Goal: Information Seeking & Learning: Learn about a topic

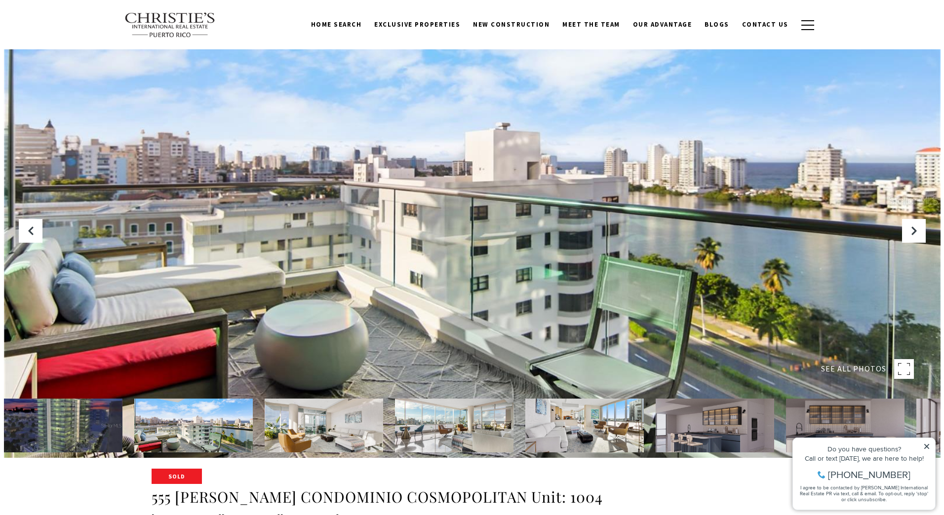
scroll to position [49, 0]
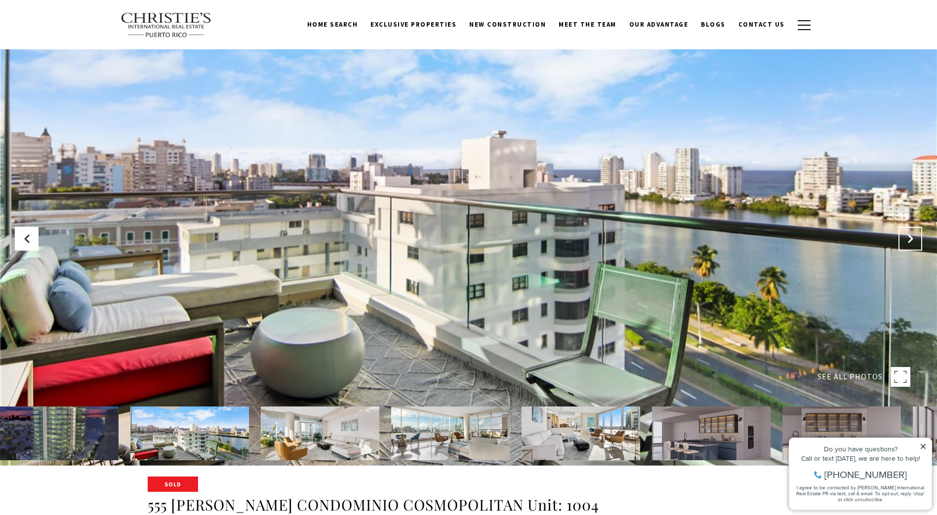
click at [911, 235] on icon "Next Slide" at bounding box center [910, 239] width 10 height 10
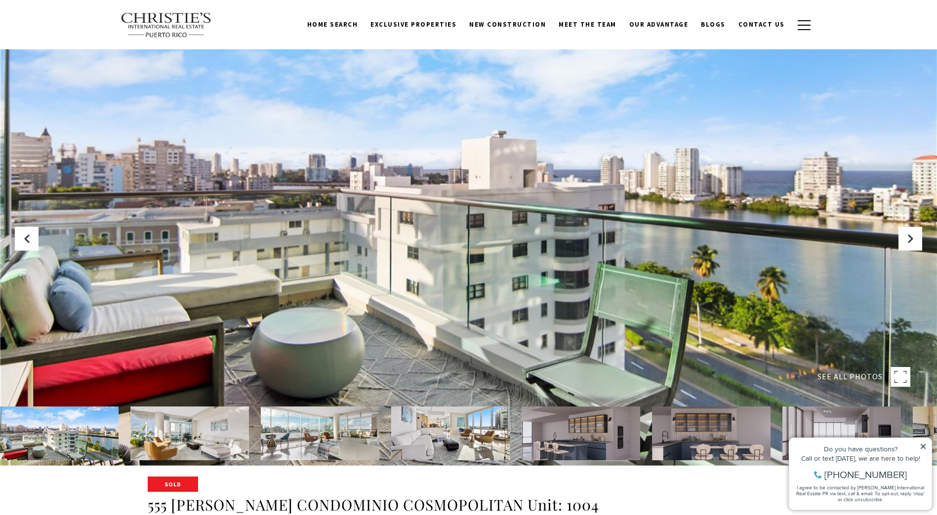
click at [492, 238] on div at bounding box center [468, 208] width 937 height 515
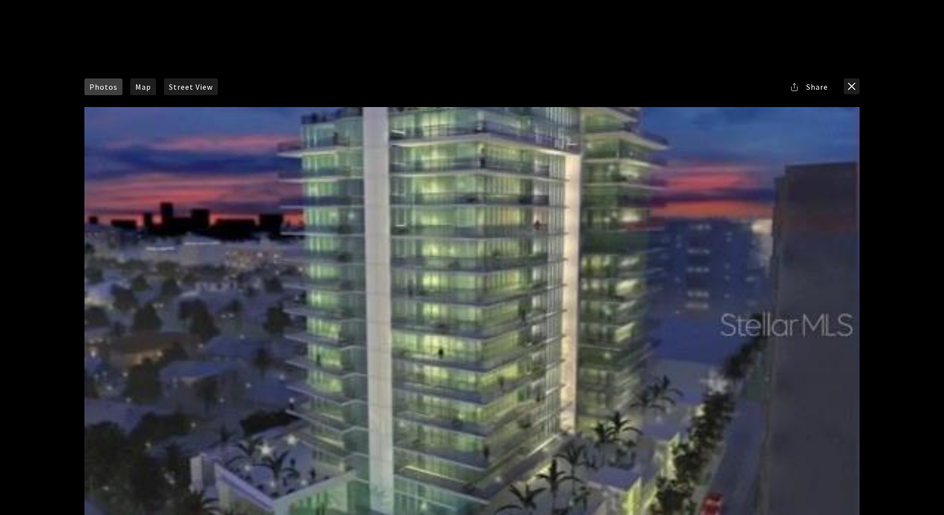
click at [494, 236] on div at bounding box center [471, 324] width 775 height 434
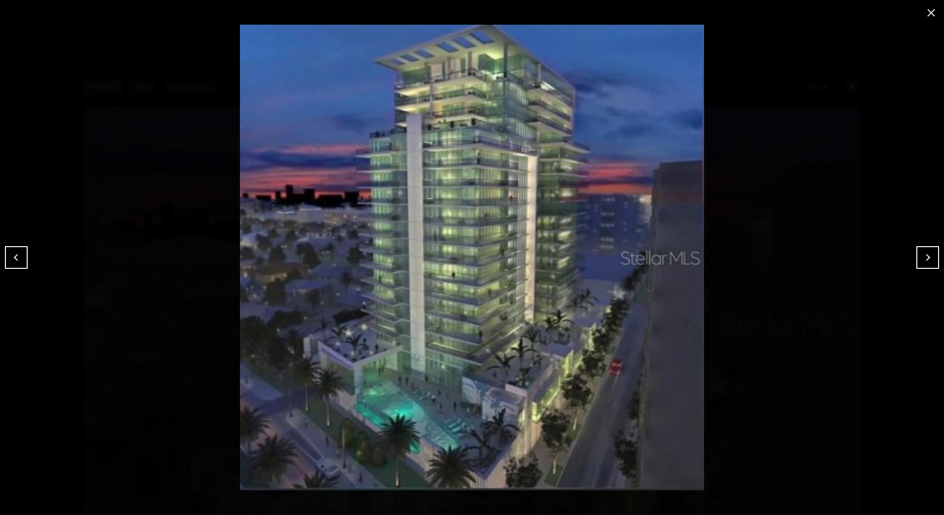
click at [557, 229] on img at bounding box center [472, 258] width 895 height 466
click at [927, 252] on button "Next" at bounding box center [927, 257] width 23 height 23
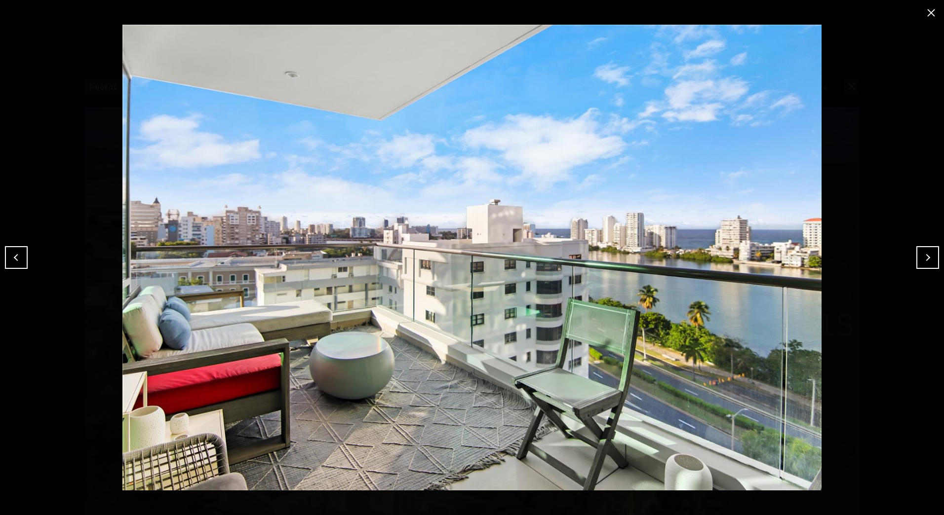
click at [927, 252] on button "Next" at bounding box center [927, 257] width 23 height 23
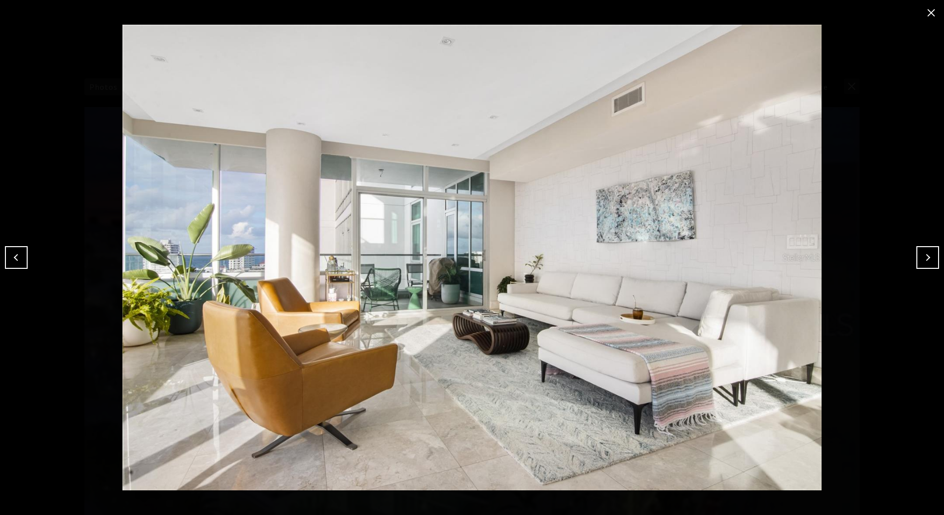
click at [927, 252] on button "Next" at bounding box center [927, 257] width 23 height 23
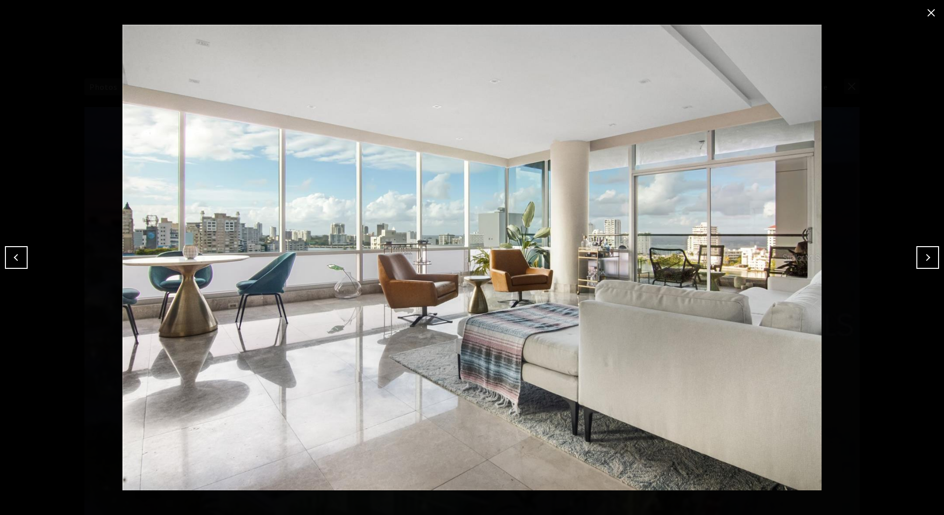
click at [927, 252] on button "Next" at bounding box center [927, 257] width 23 height 23
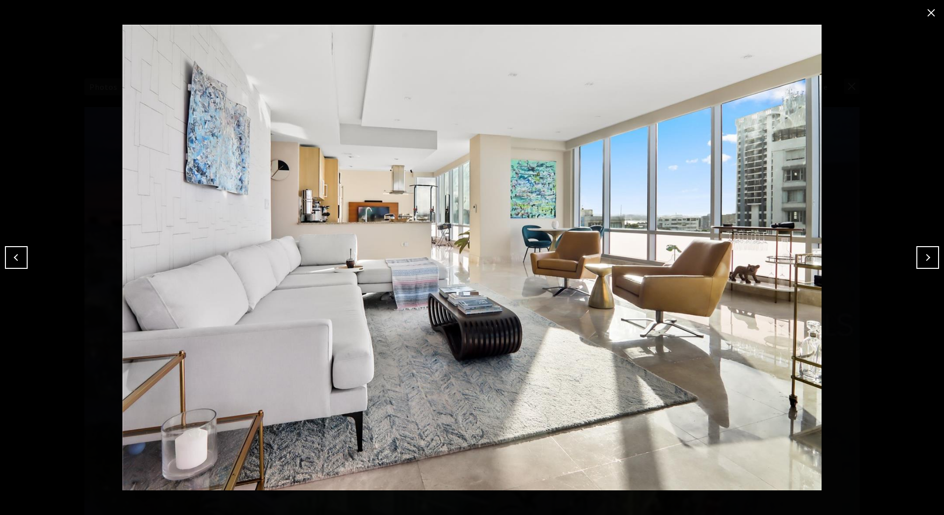
click at [927, 252] on button "Next" at bounding box center [927, 257] width 23 height 23
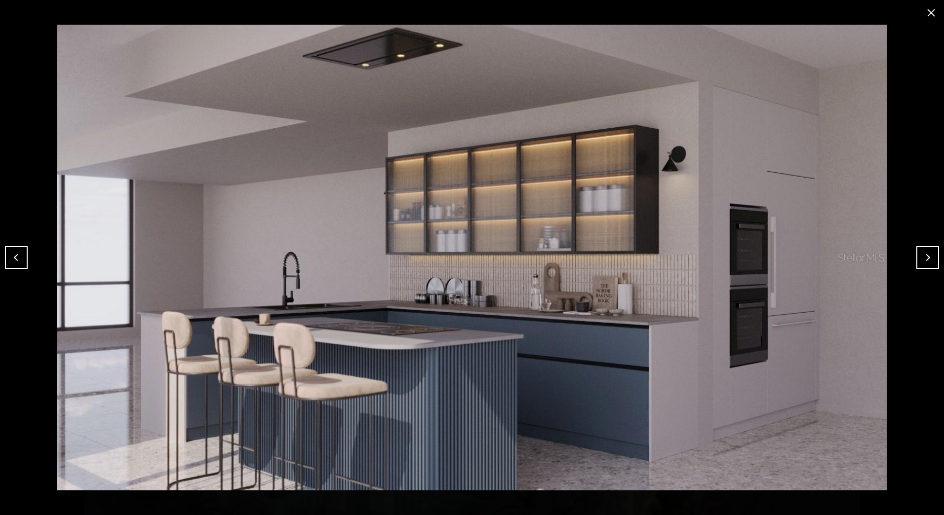
click at [927, 252] on button "Next" at bounding box center [927, 257] width 23 height 23
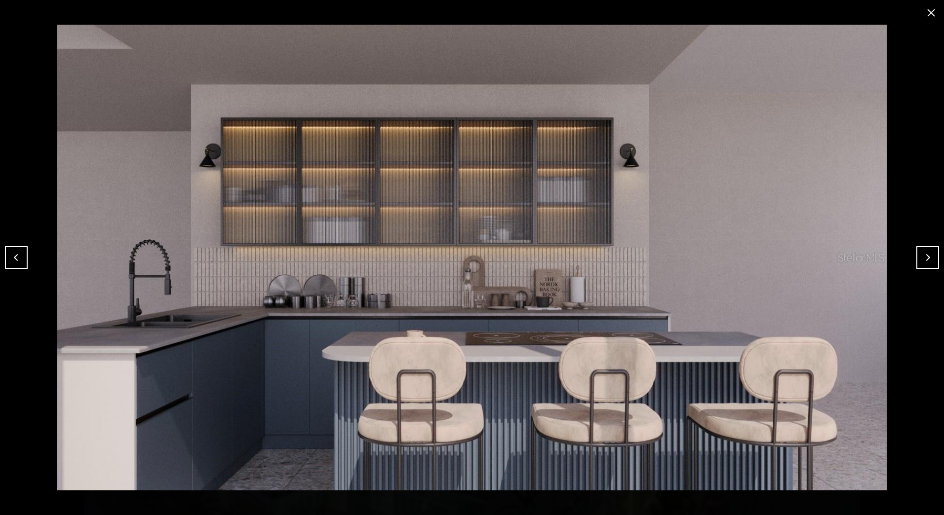
click at [927, 252] on button "Next" at bounding box center [927, 257] width 23 height 23
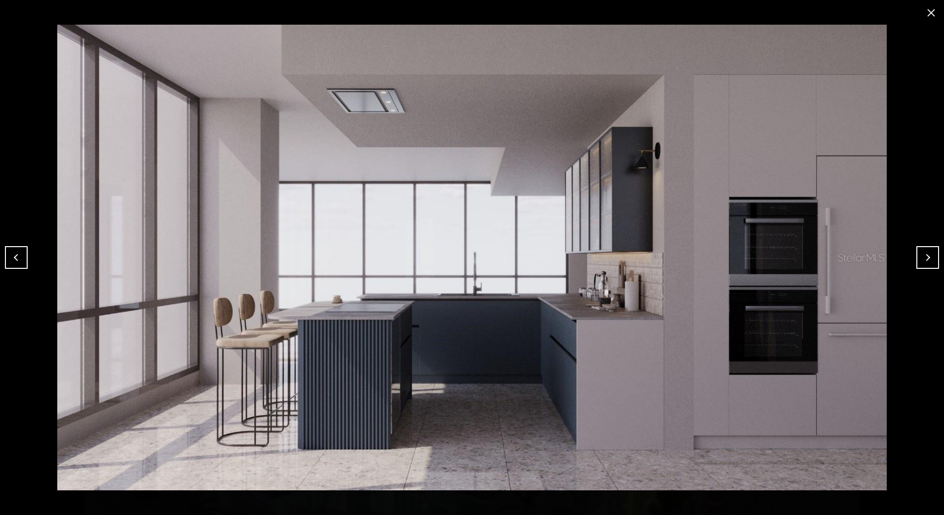
click at [927, 252] on button "Next" at bounding box center [927, 257] width 23 height 23
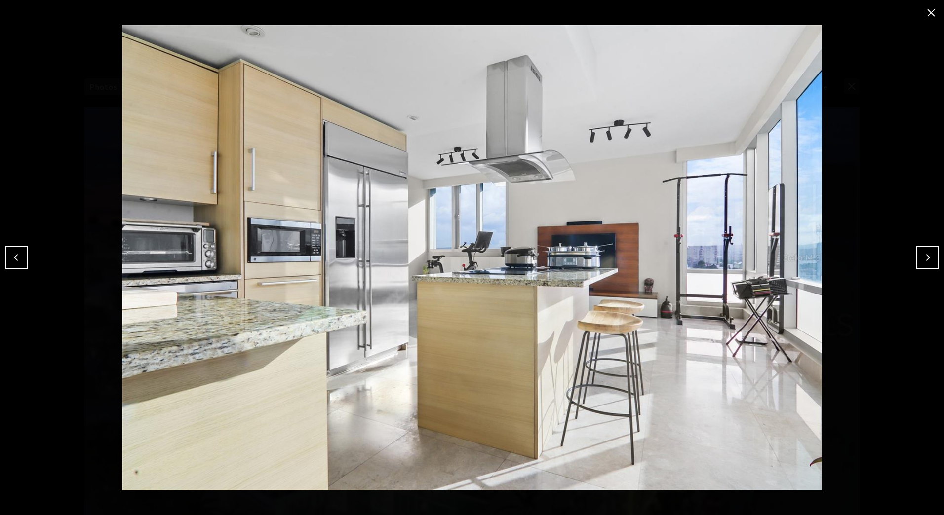
click at [927, 252] on button "Next" at bounding box center [927, 257] width 23 height 23
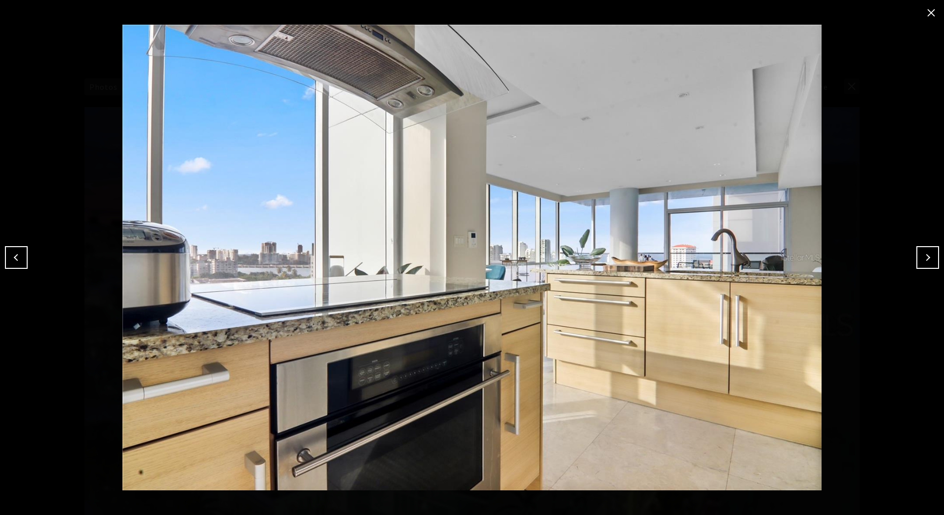
click at [927, 252] on button "Next" at bounding box center [927, 257] width 23 height 23
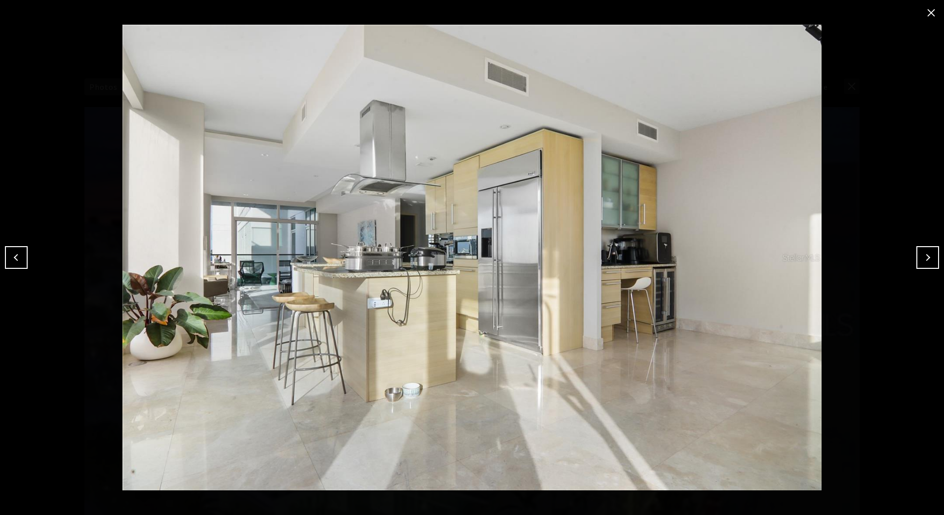
click at [927, 252] on button "Next" at bounding box center [927, 257] width 23 height 23
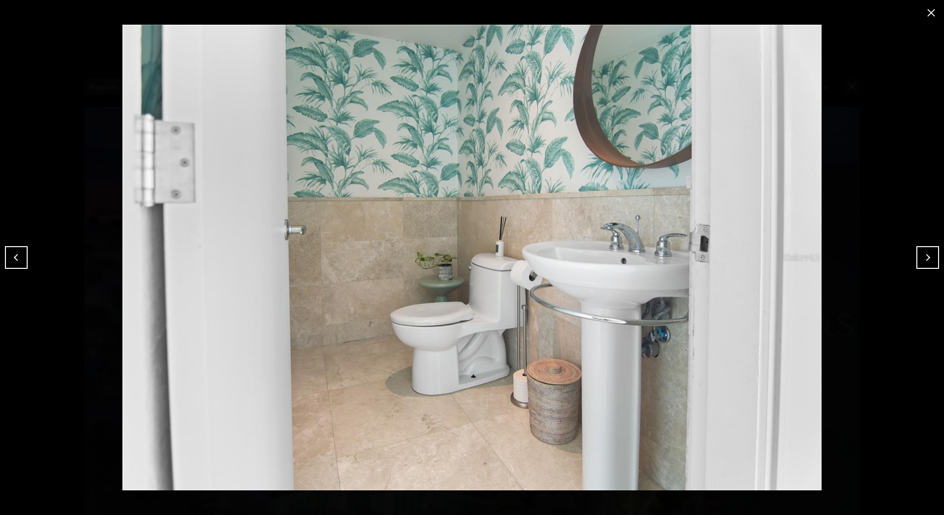
click at [927, 252] on button "Next" at bounding box center [927, 257] width 23 height 23
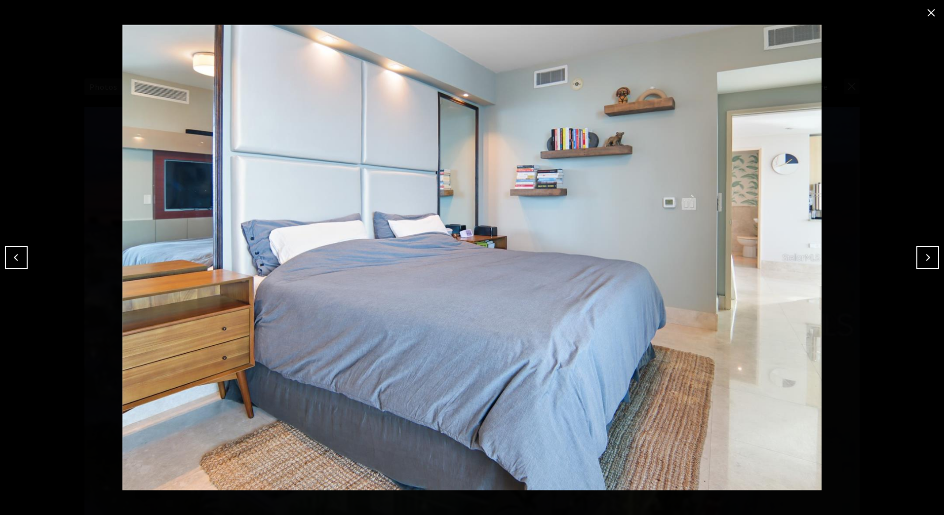
click at [927, 252] on button "Next" at bounding box center [927, 257] width 23 height 23
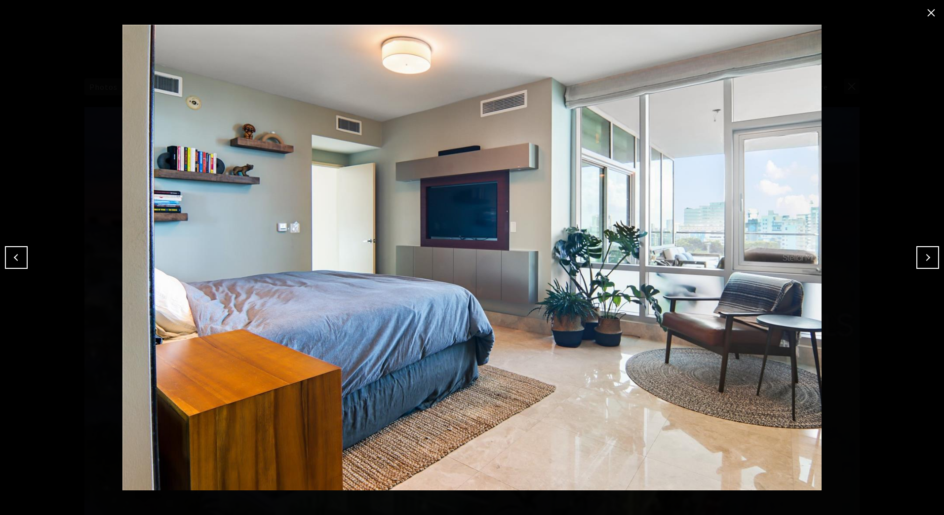
click at [927, 252] on button "Next" at bounding box center [927, 257] width 23 height 23
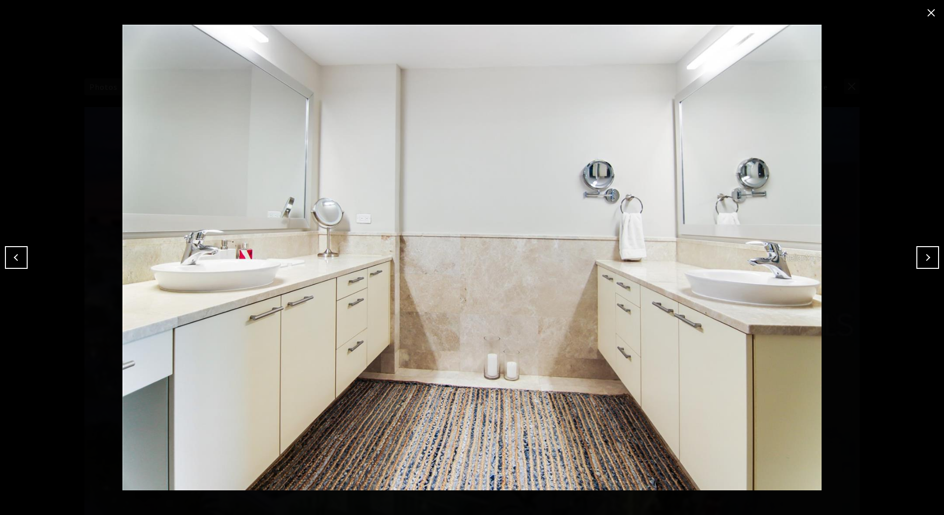
click at [927, 252] on button "Next" at bounding box center [927, 257] width 23 height 23
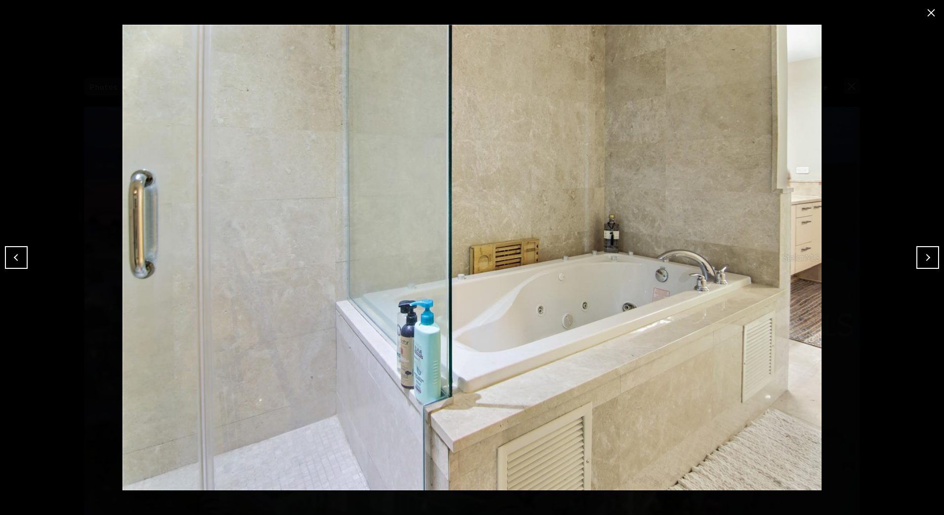
click at [927, 252] on button "Next" at bounding box center [927, 257] width 23 height 23
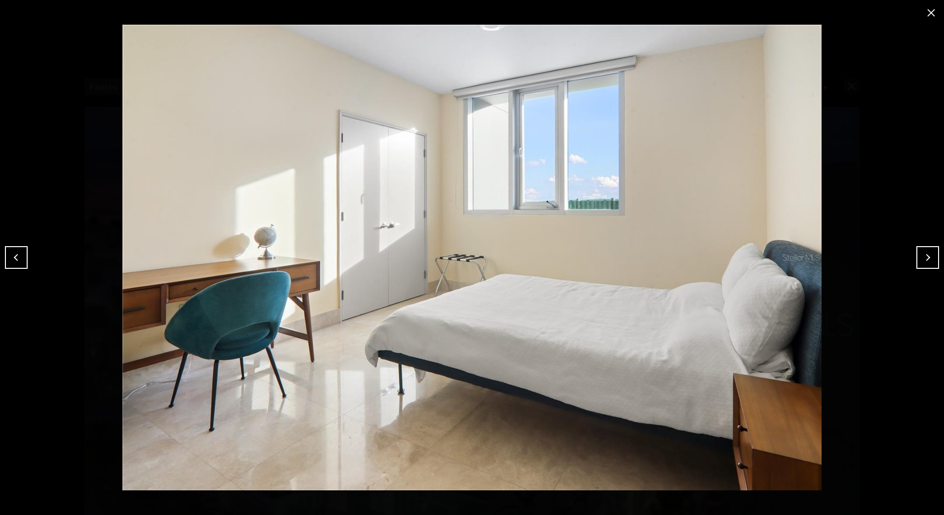
click at [927, 252] on button "Next" at bounding box center [927, 257] width 23 height 23
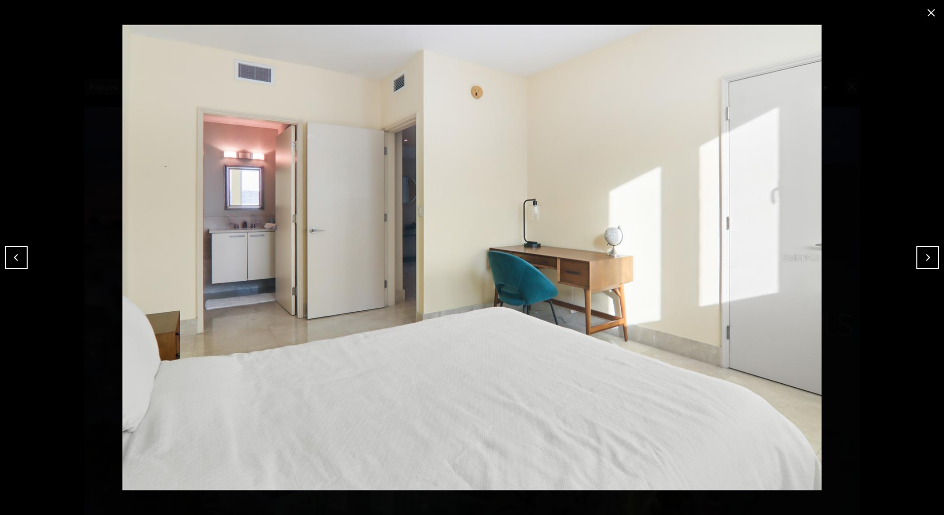
click at [927, 252] on button "Next" at bounding box center [927, 257] width 23 height 23
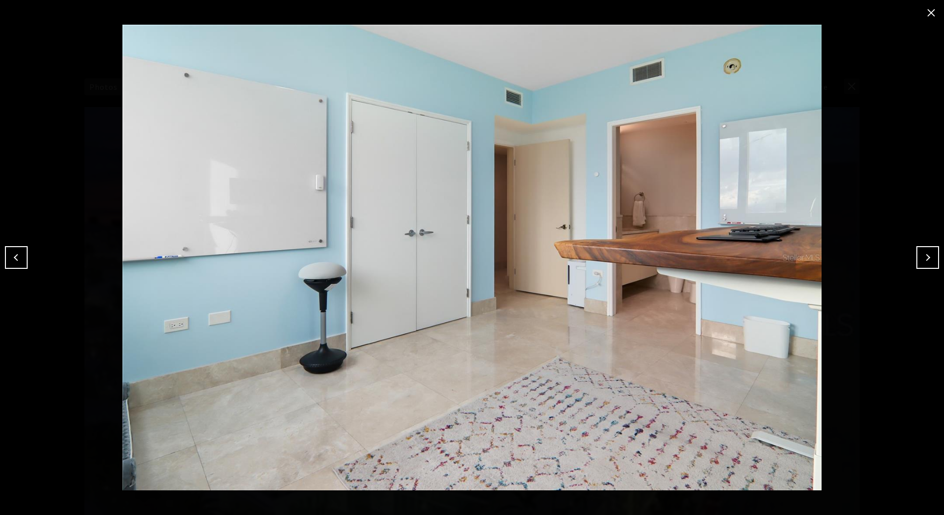
click at [927, 252] on button "Next" at bounding box center [927, 257] width 23 height 23
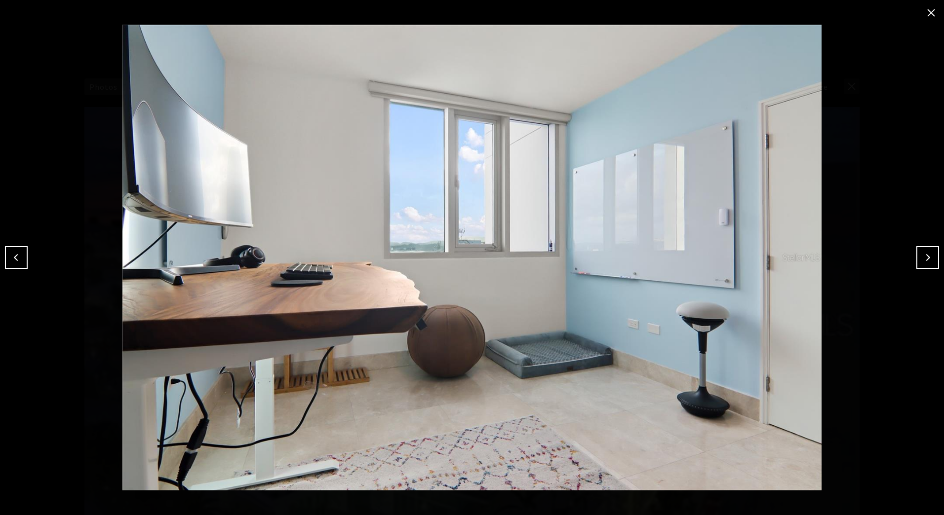
click at [3, 252] on div at bounding box center [472, 257] width 944 height 515
click at [20, 252] on button "Previous" at bounding box center [16, 257] width 23 height 23
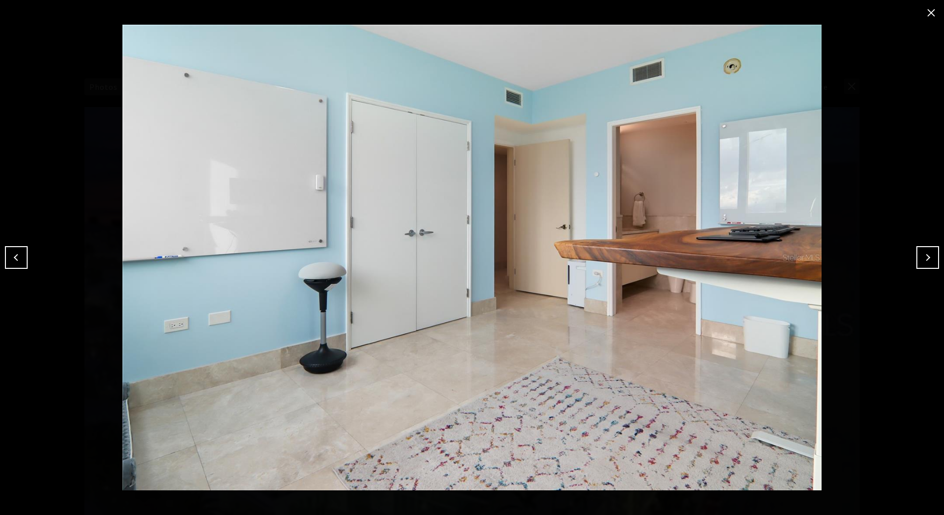
click at [924, 256] on button "Next" at bounding box center [927, 257] width 23 height 23
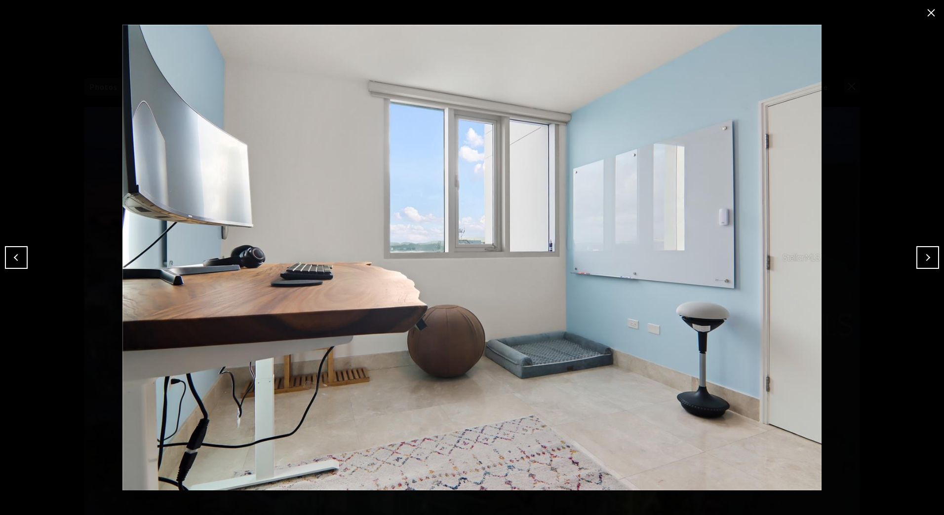
click at [924, 256] on button "Next" at bounding box center [927, 257] width 23 height 23
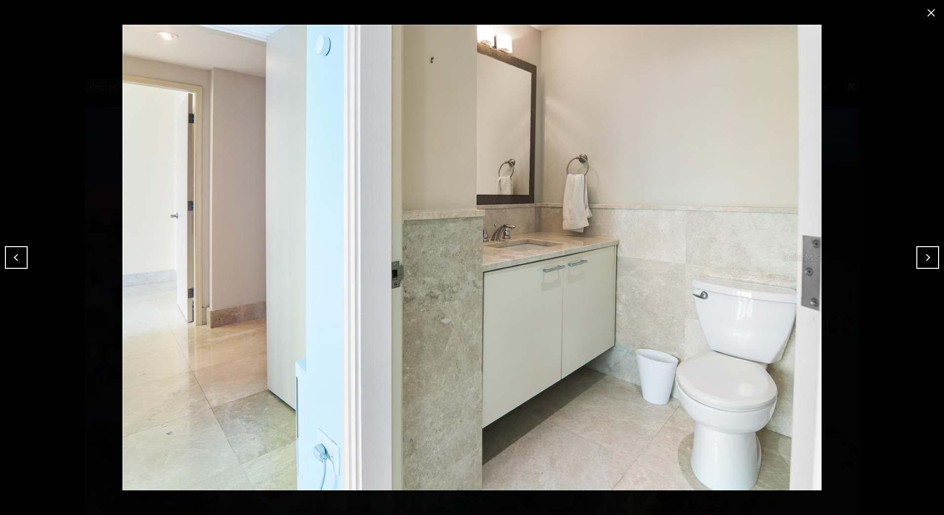
click at [923, 255] on button "Next" at bounding box center [927, 257] width 23 height 23
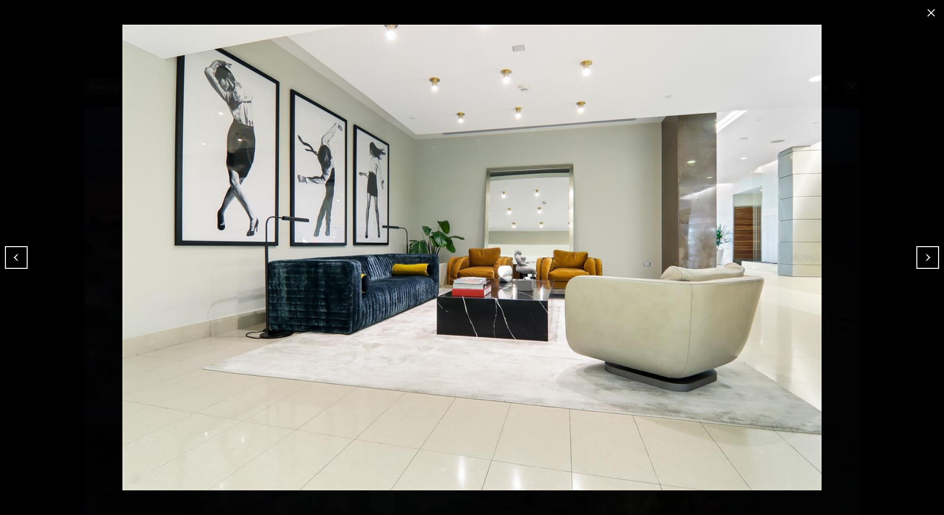
click at [923, 255] on button "Next" at bounding box center [927, 257] width 23 height 23
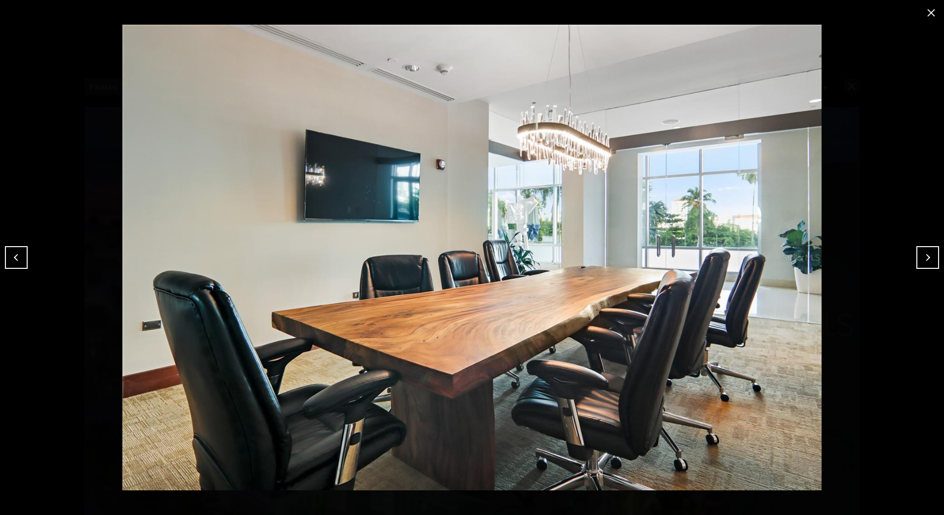
click at [923, 255] on button "Next" at bounding box center [927, 257] width 23 height 23
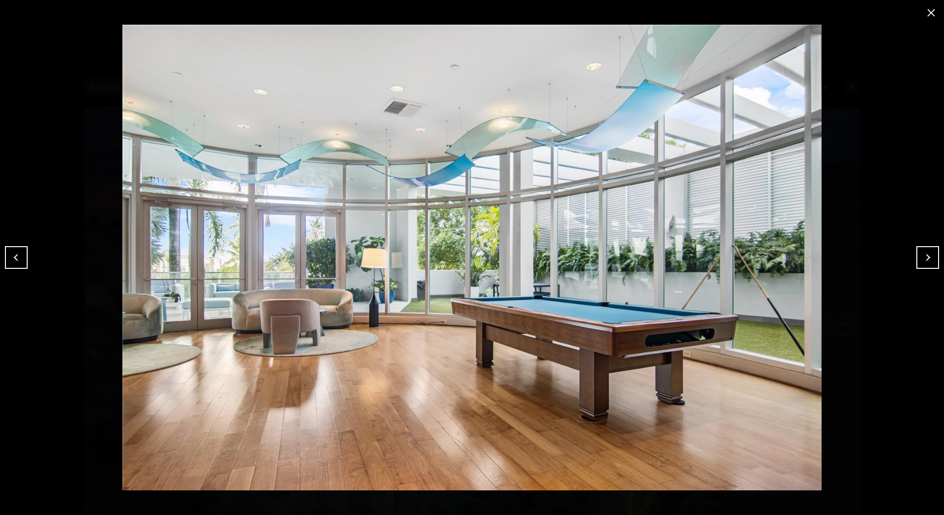
click at [923, 255] on button "Next" at bounding box center [927, 257] width 23 height 23
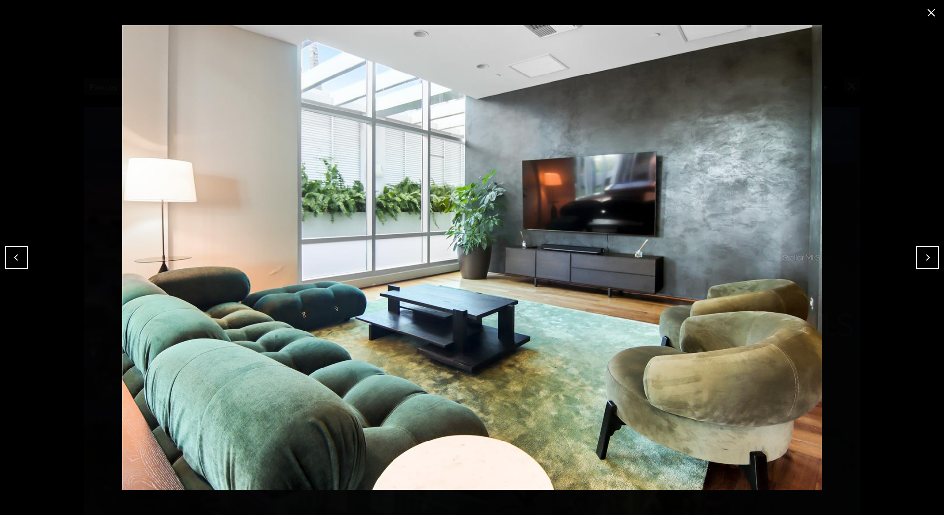
click at [928, 254] on button "Next" at bounding box center [927, 257] width 23 height 23
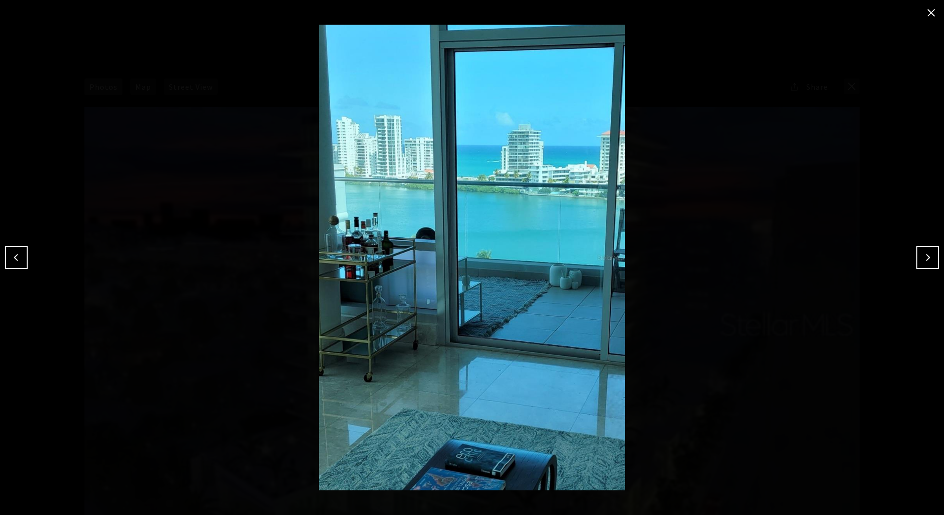
click at [928, 254] on button "Next" at bounding box center [927, 257] width 23 height 23
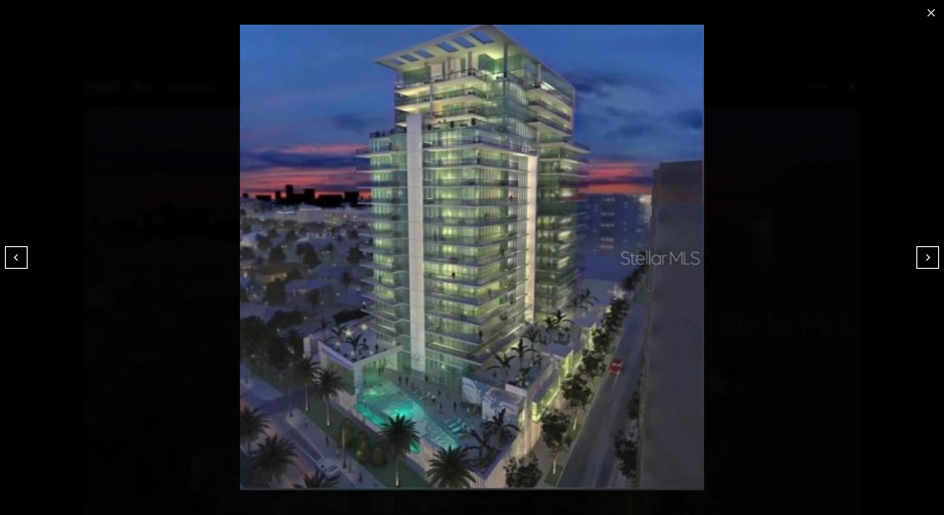
click at [928, 254] on button "Next" at bounding box center [927, 257] width 23 height 23
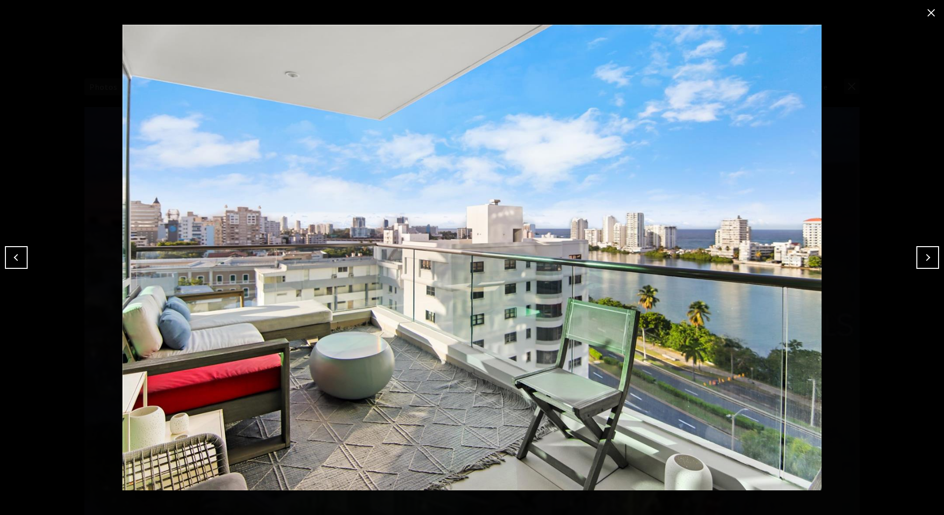
click at [928, 254] on button "Next" at bounding box center [927, 257] width 23 height 23
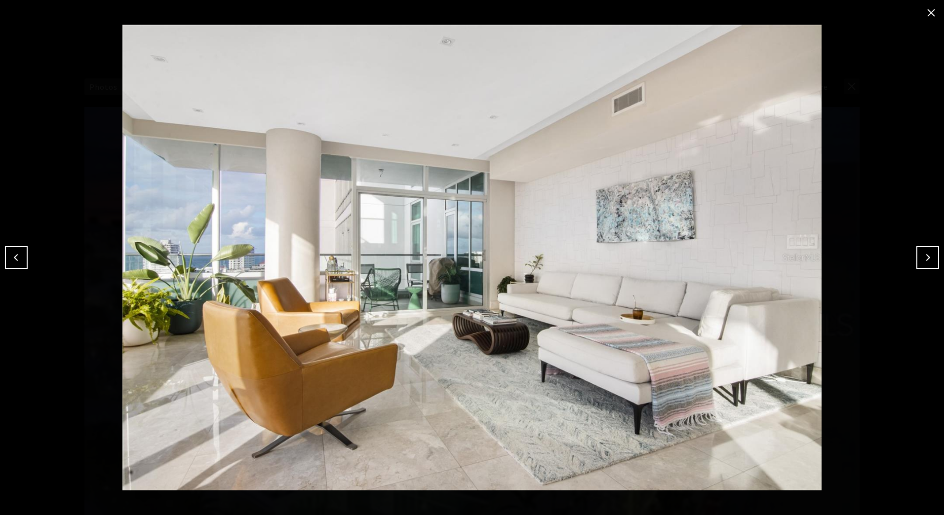
click at [13, 261] on button "Previous" at bounding box center [16, 257] width 23 height 23
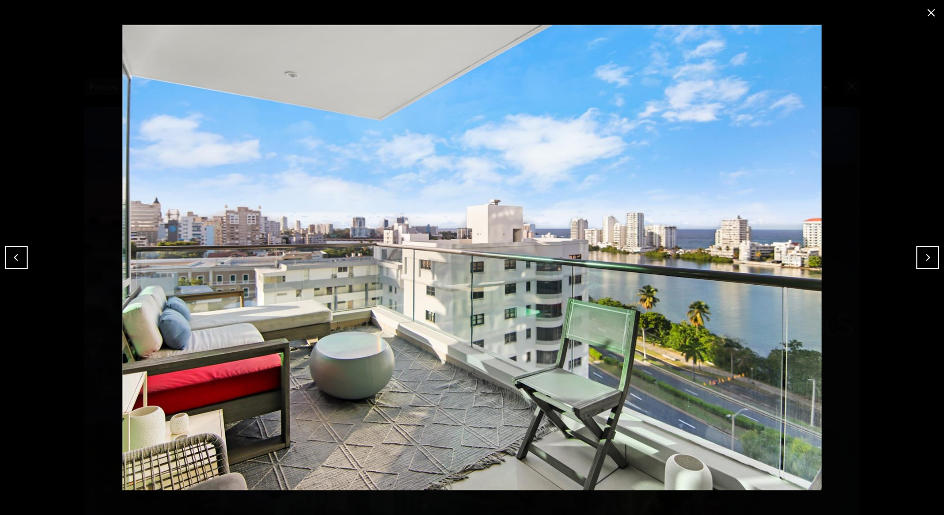
click at [13, 261] on button "Previous" at bounding box center [16, 257] width 23 height 23
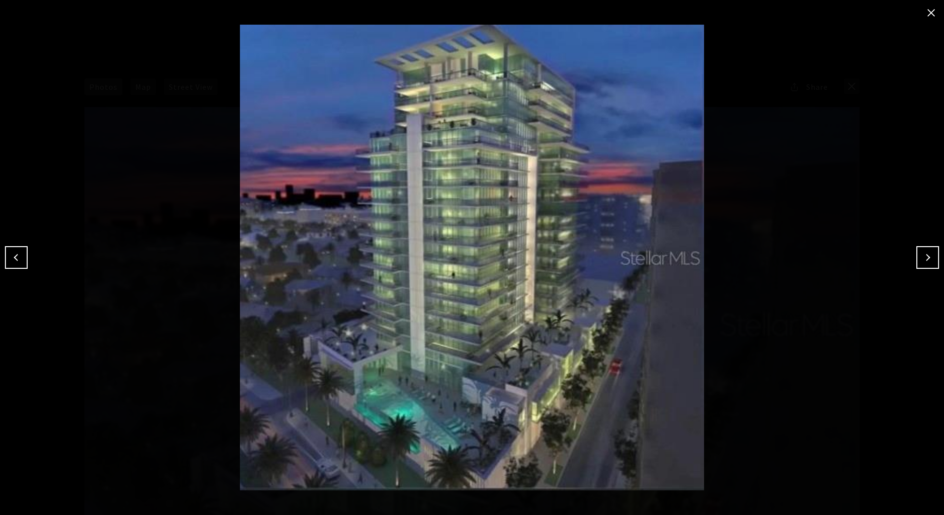
click at [18, 257] on button "Previous" at bounding box center [16, 257] width 23 height 23
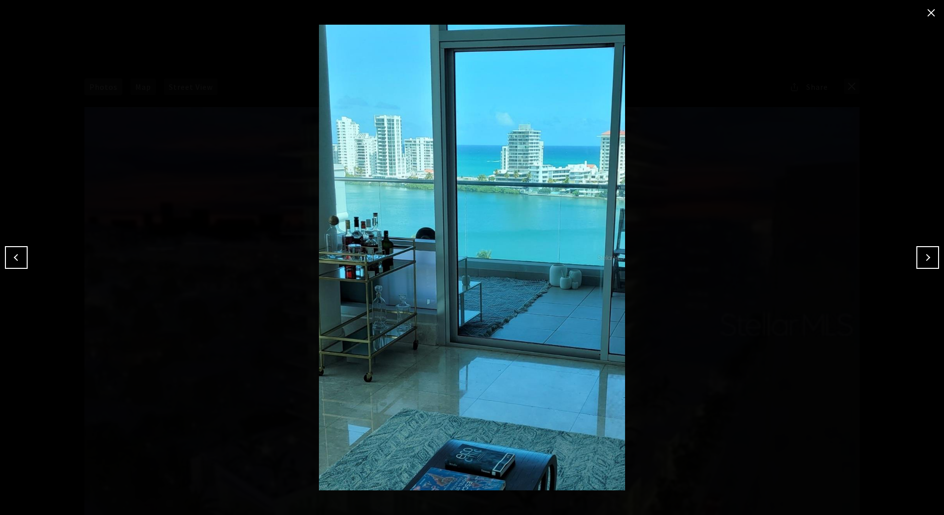
click at [18, 257] on button "Previous" at bounding box center [16, 257] width 23 height 23
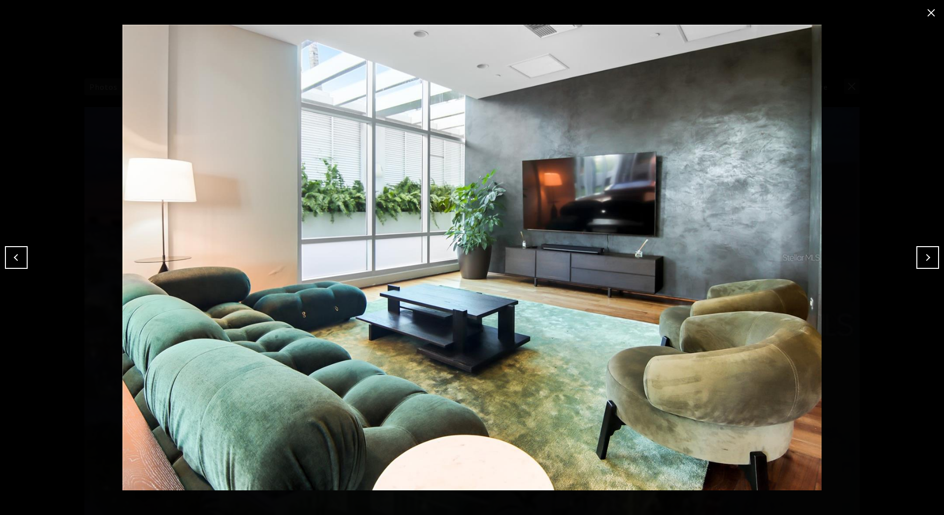
click at [18, 257] on button "Previous" at bounding box center [16, 257] width 23 height 23
